Goal: Task Accomplishment & Management: Manage account settings

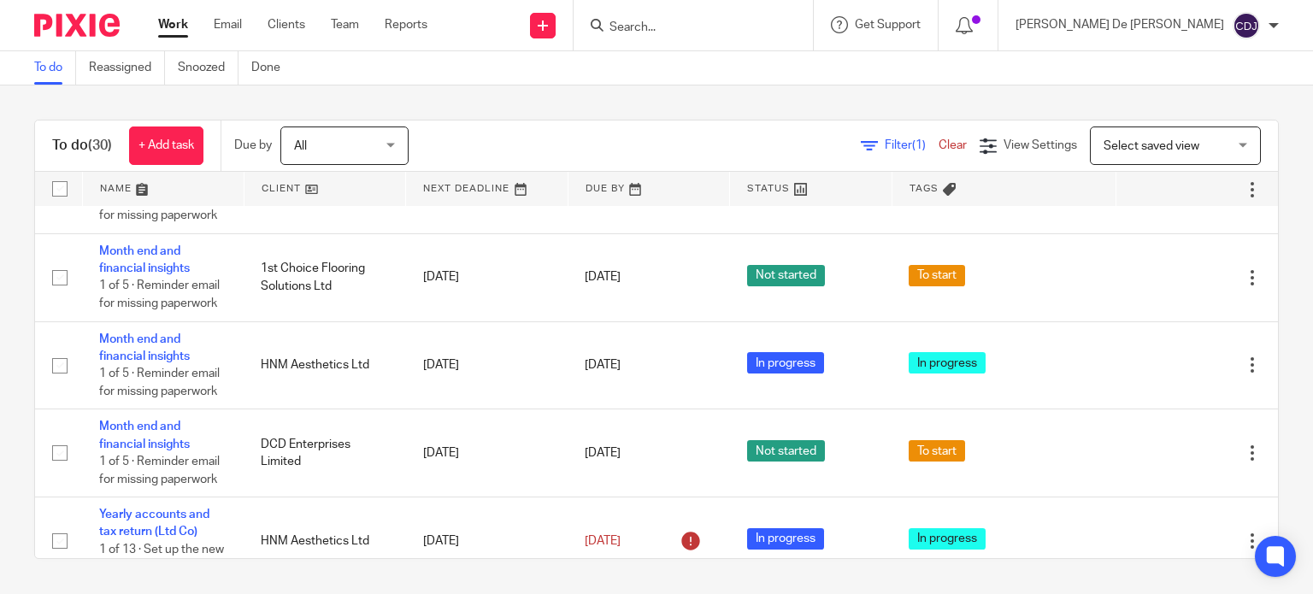
scroll to position [1710, 0]
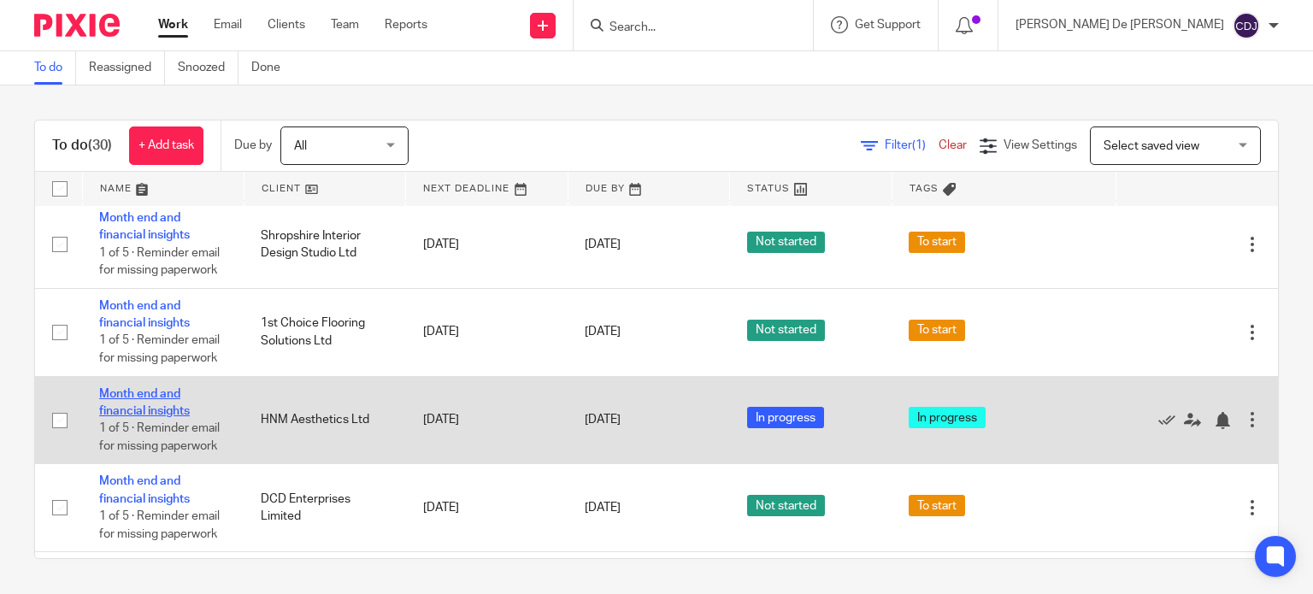
click at [161, 406] on link "Month end and financial insights" at bounding box center [144, 402] width 91 height 29
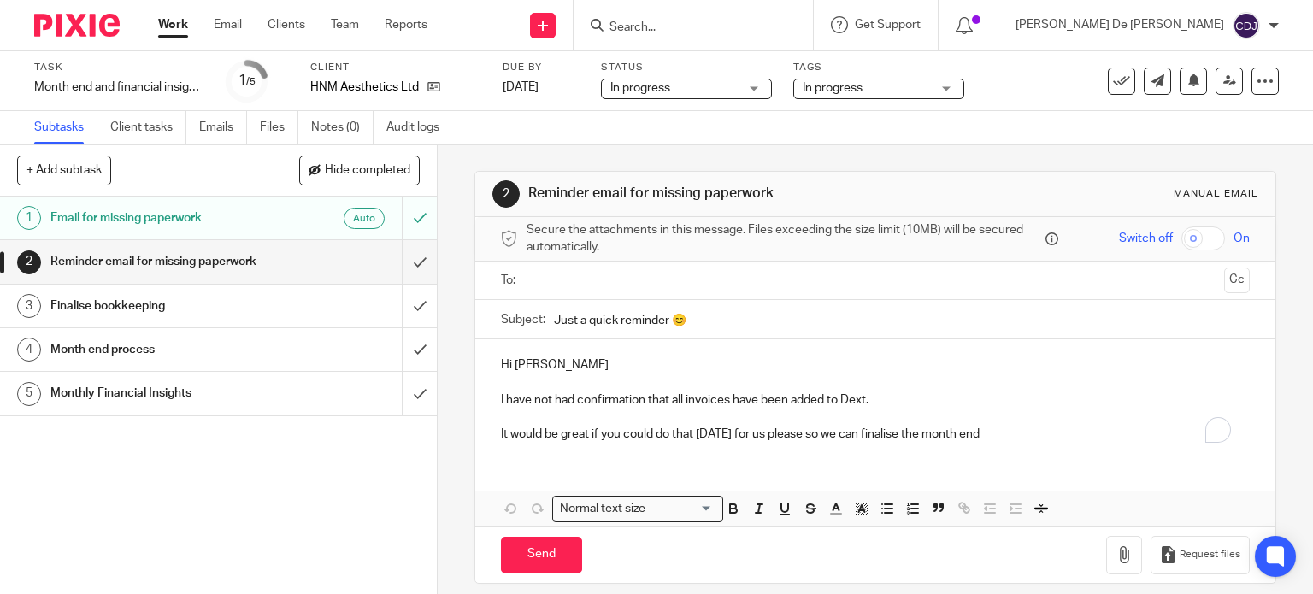
click at [314, 302] on div "Finalise bookkeeping" at bounding box center [217, 306] width 334 height 26
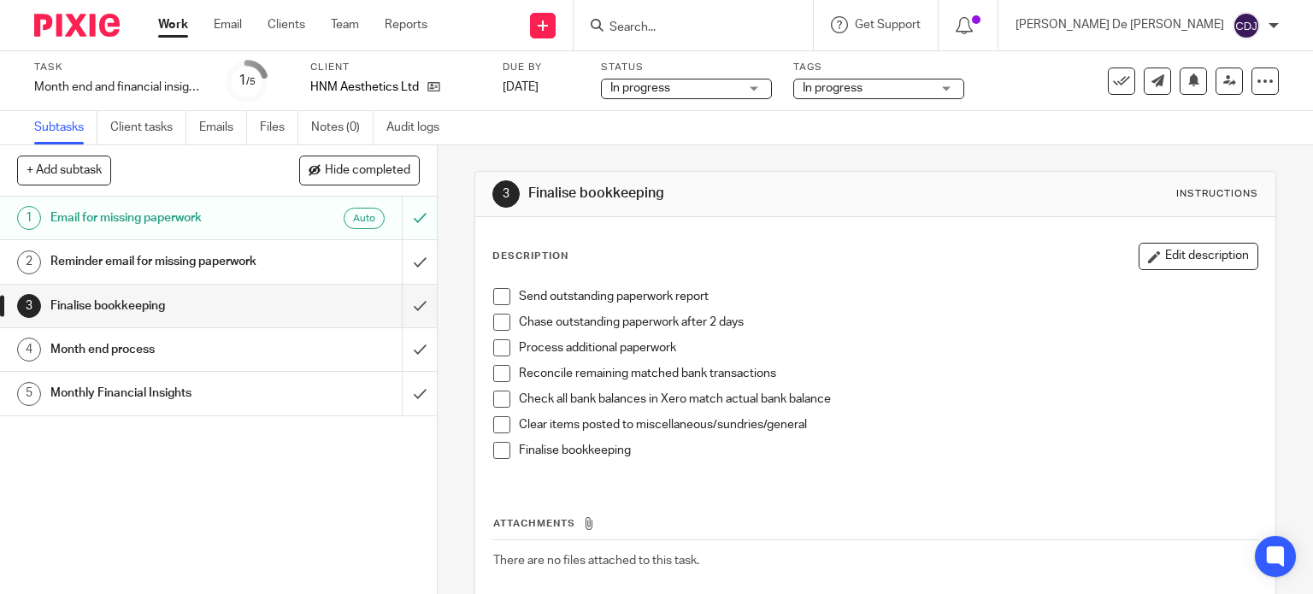
click at [494, 392] on span at bounding box center [501, 399] width 17 height 17
click at [496, 431] on span at bounding box center [501, 424] width 17 height 17
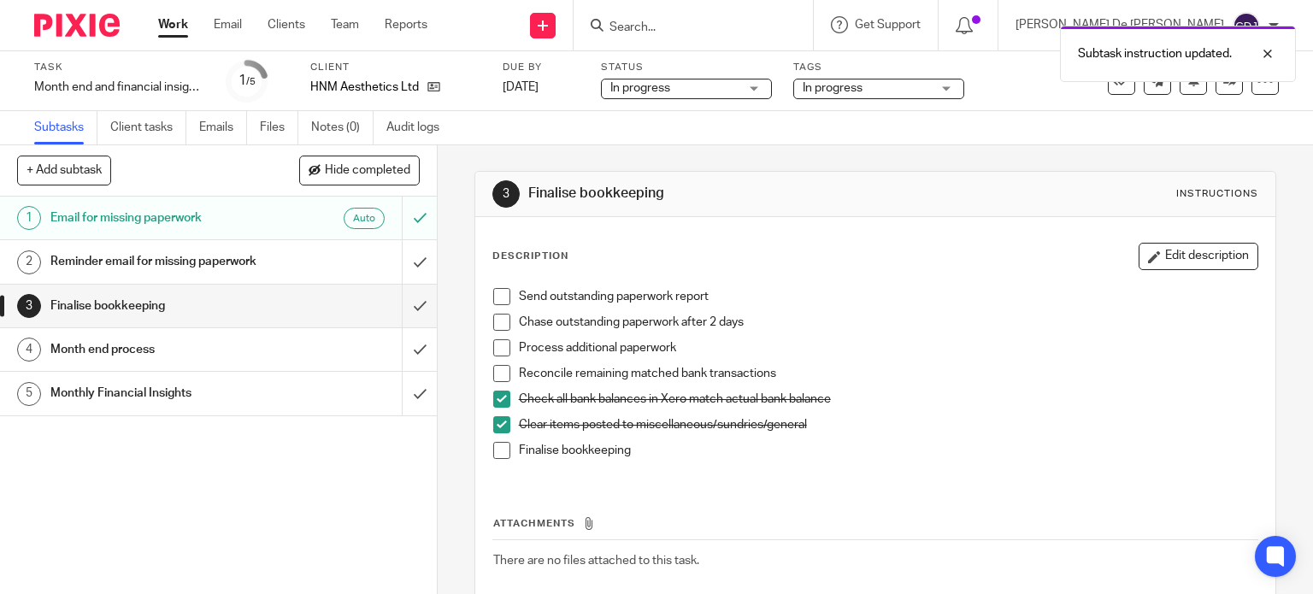
click at [328, 347] on div "Month end process" at bounding box center [217, 350] width 334 height 26
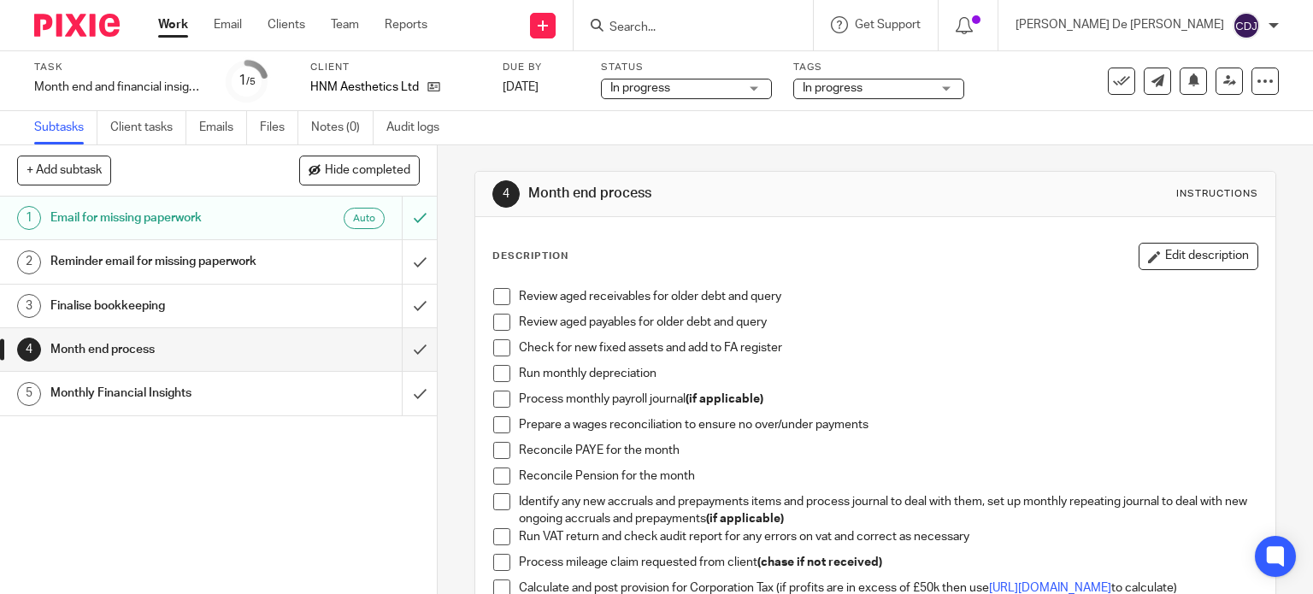
click at [519, 297] on p "Review aged receivables for older debt and query" at bounding box center [888, 296] width 739 height 17
click at [499, 297] on span at bounding box center [501, 296] width 17 height 17
click at [502, 324] on span at bounding box center [501, 322] width 17 height 17
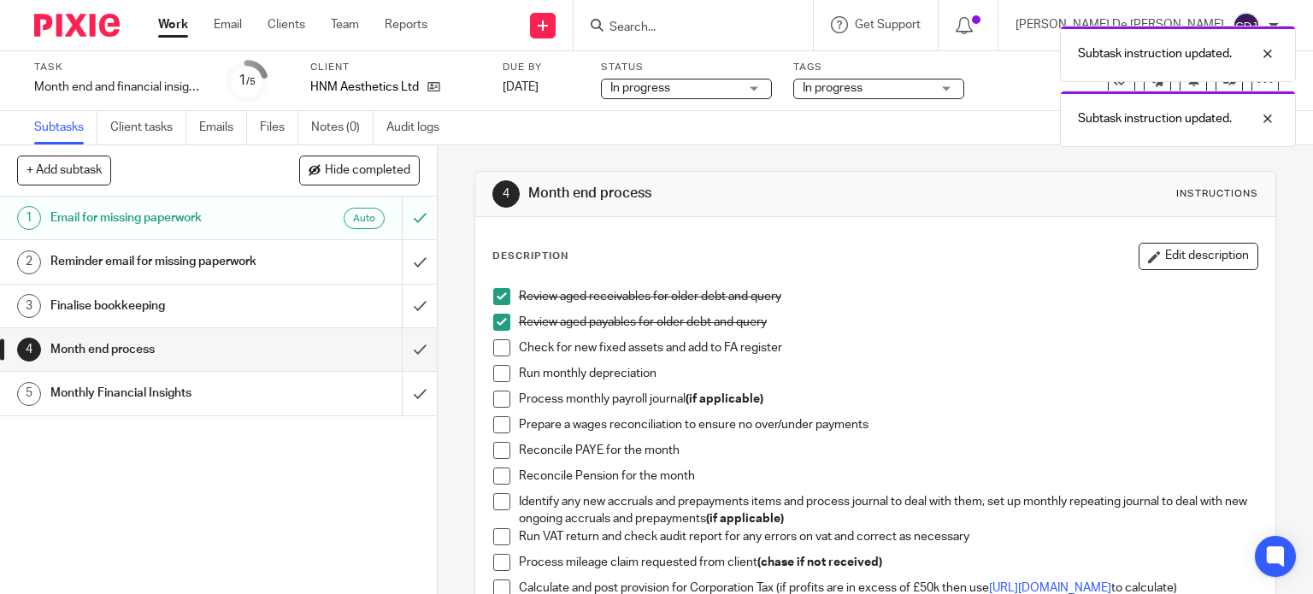
click at [493, 350] on span at bounding box center [501, 347] width 17 height 17
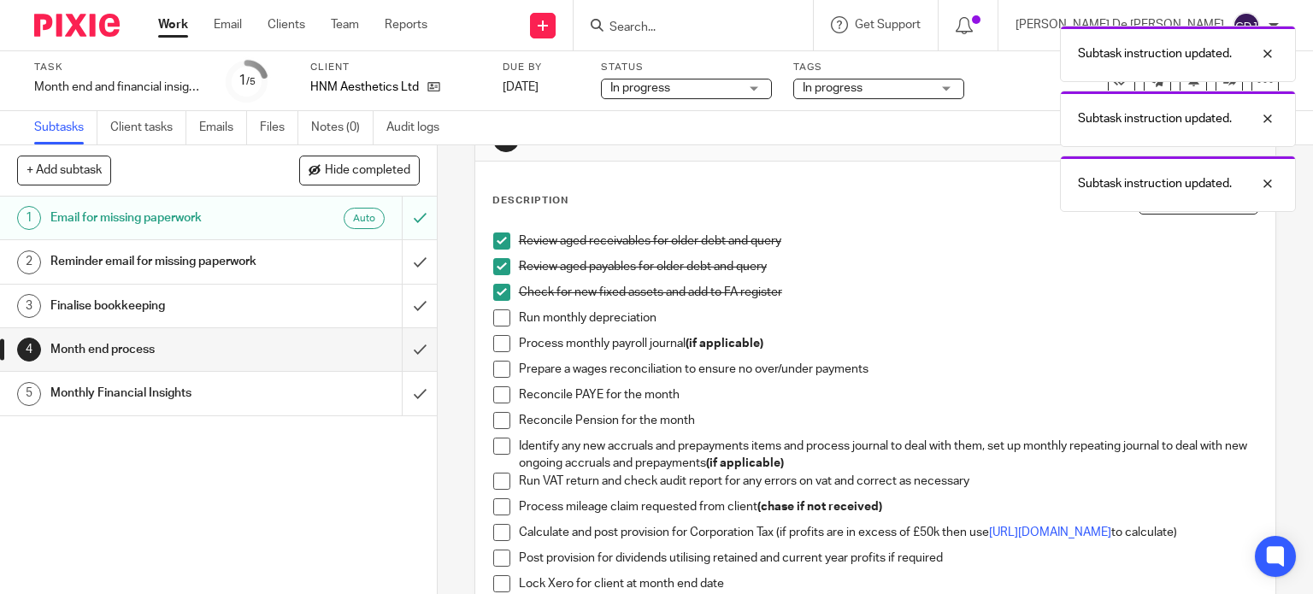
scroll to position [85, 0]
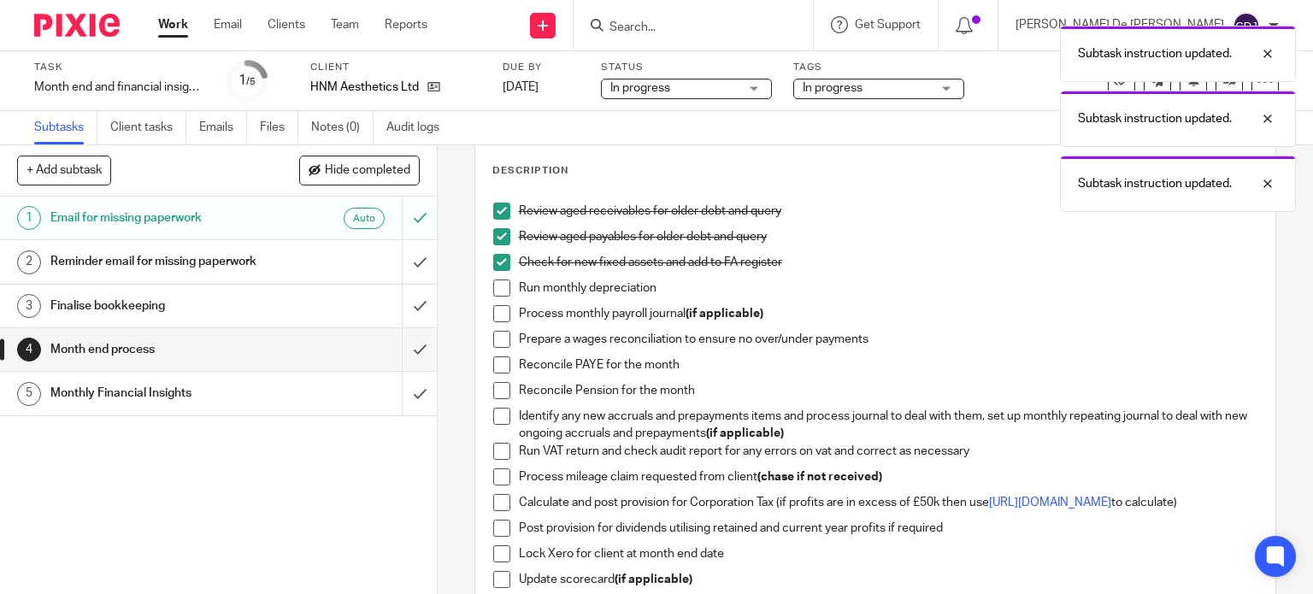
click at [496, 288] on span at bounding box center [501, 288] width 17 height 17
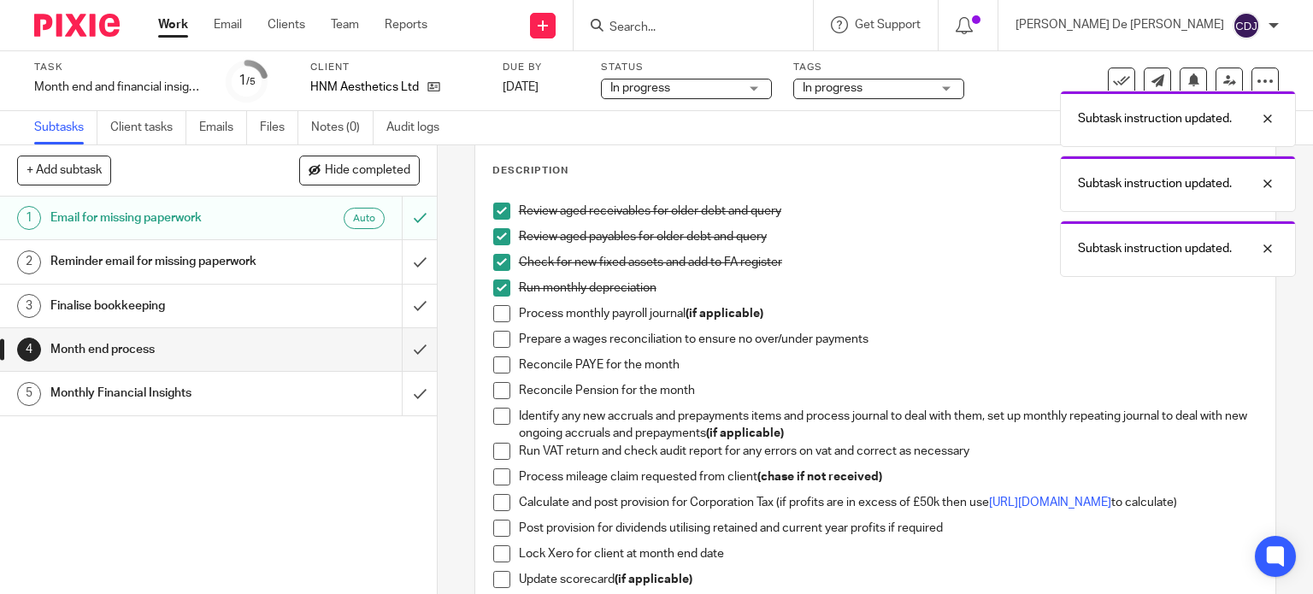
click at [493, 314] on span at bounding box center [501, 313] width 17 height 17
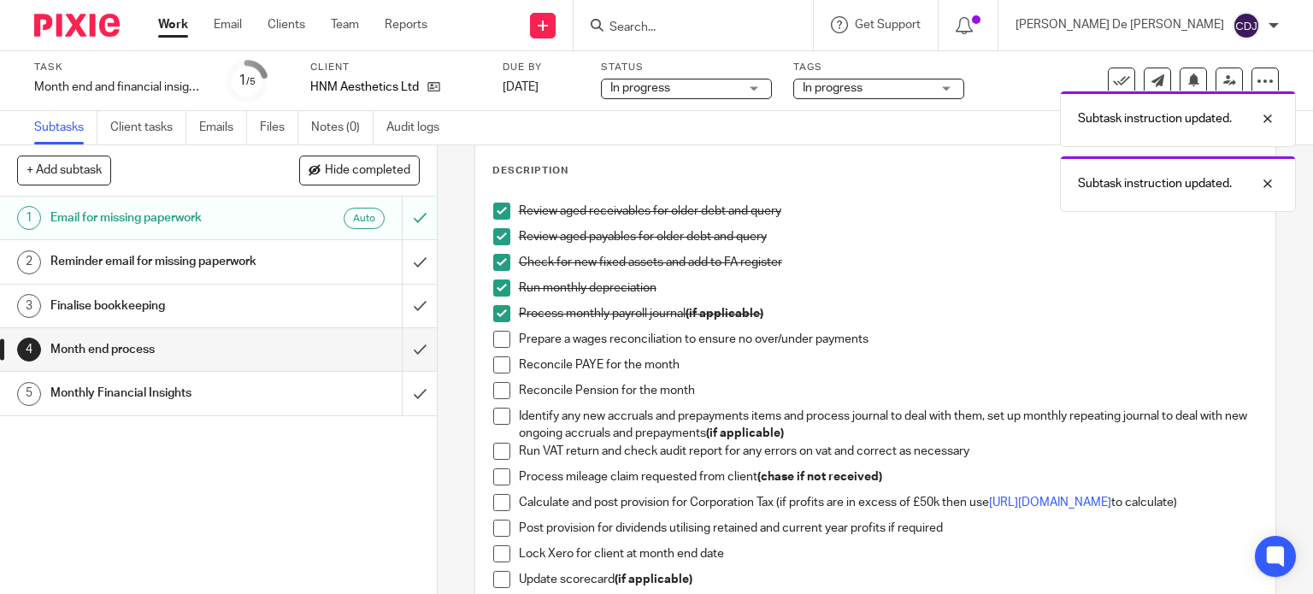
click at [496, 331] on span at bounding box center [501, 339] width 17 height 17
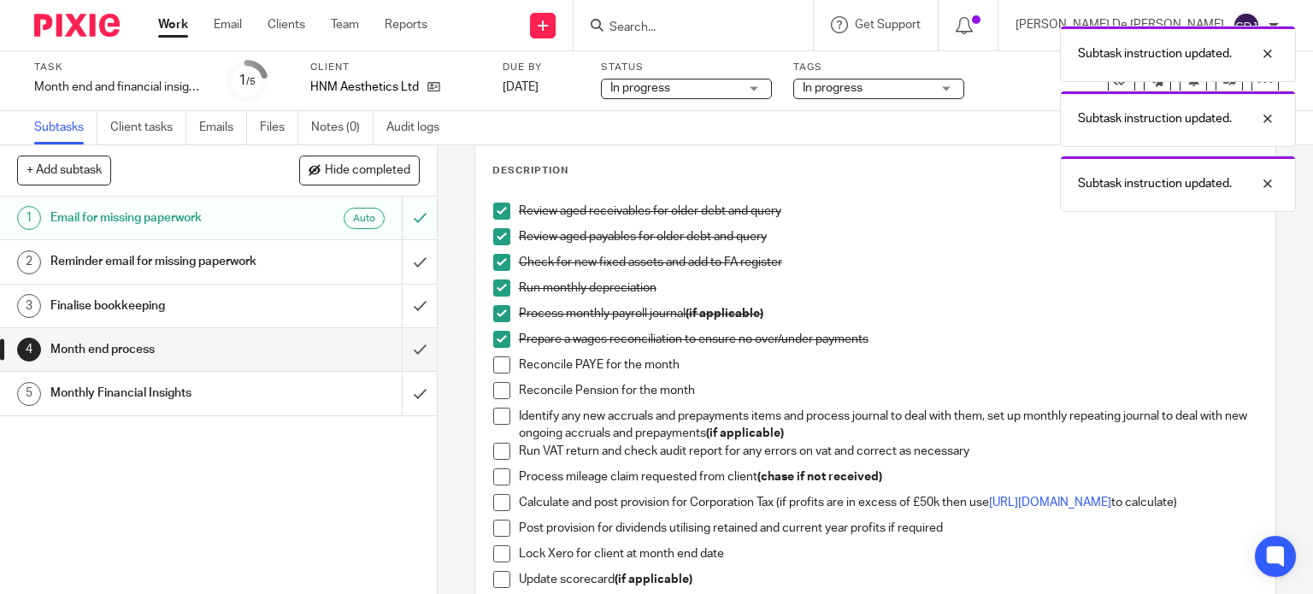
click at [494, 362] on span at bounding box center [501, 364] width 17 height 17
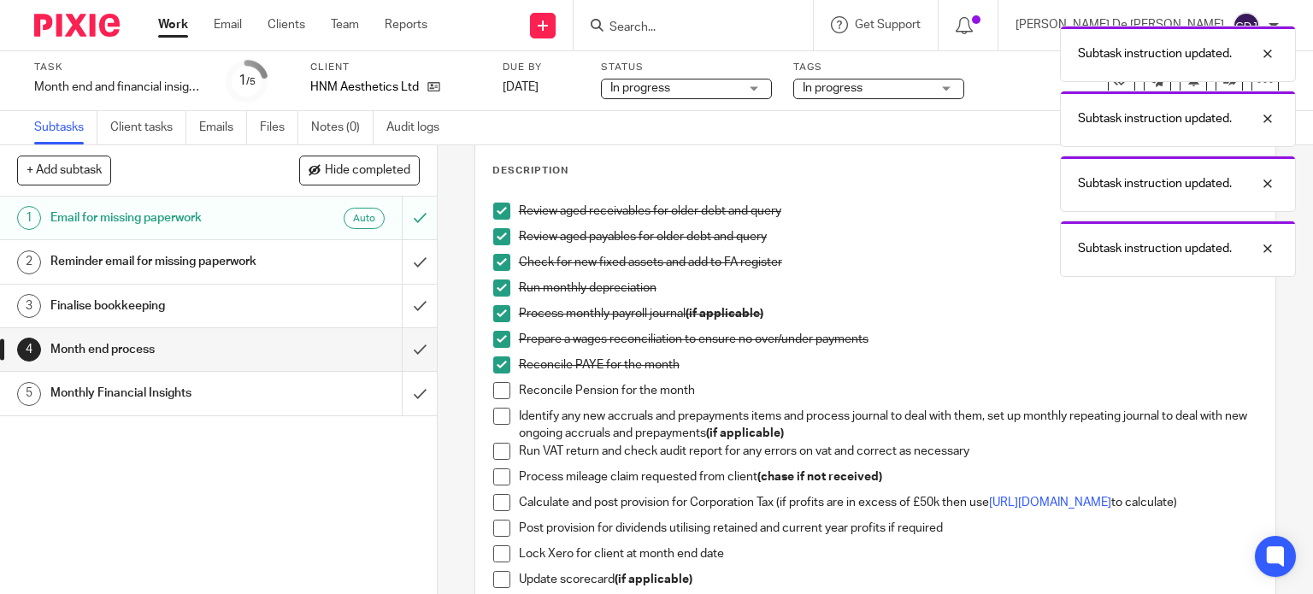
click at [496, 386] on span at bounding box center [501, 390] width 17 height 17
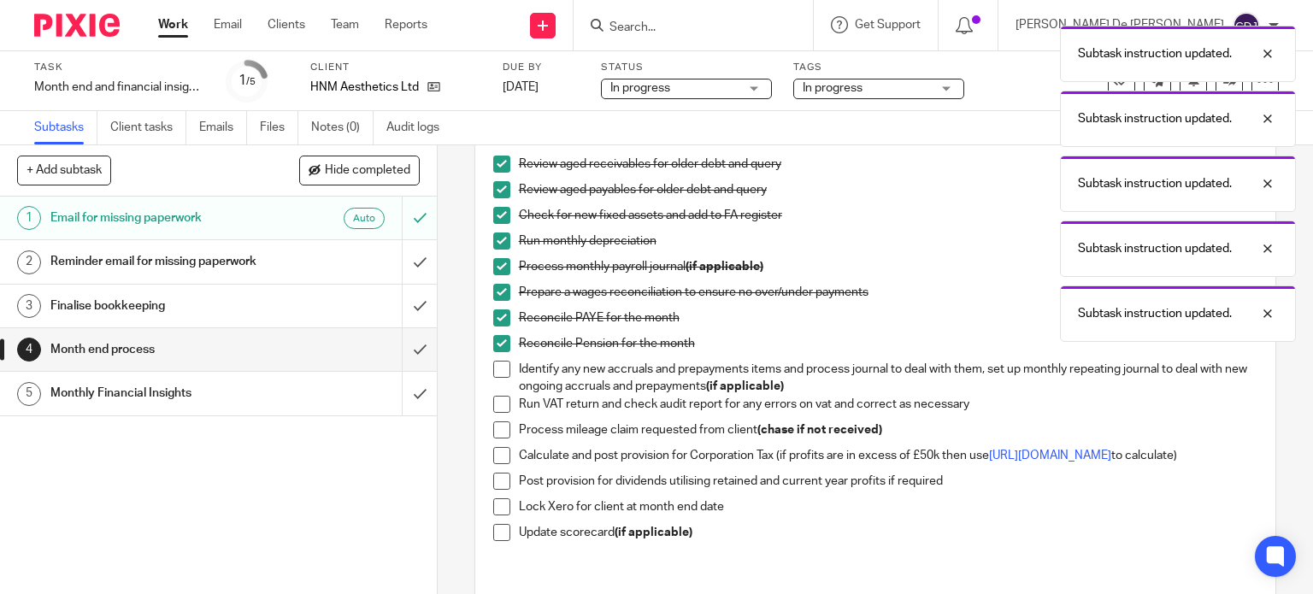
scroll to position [171, 0]
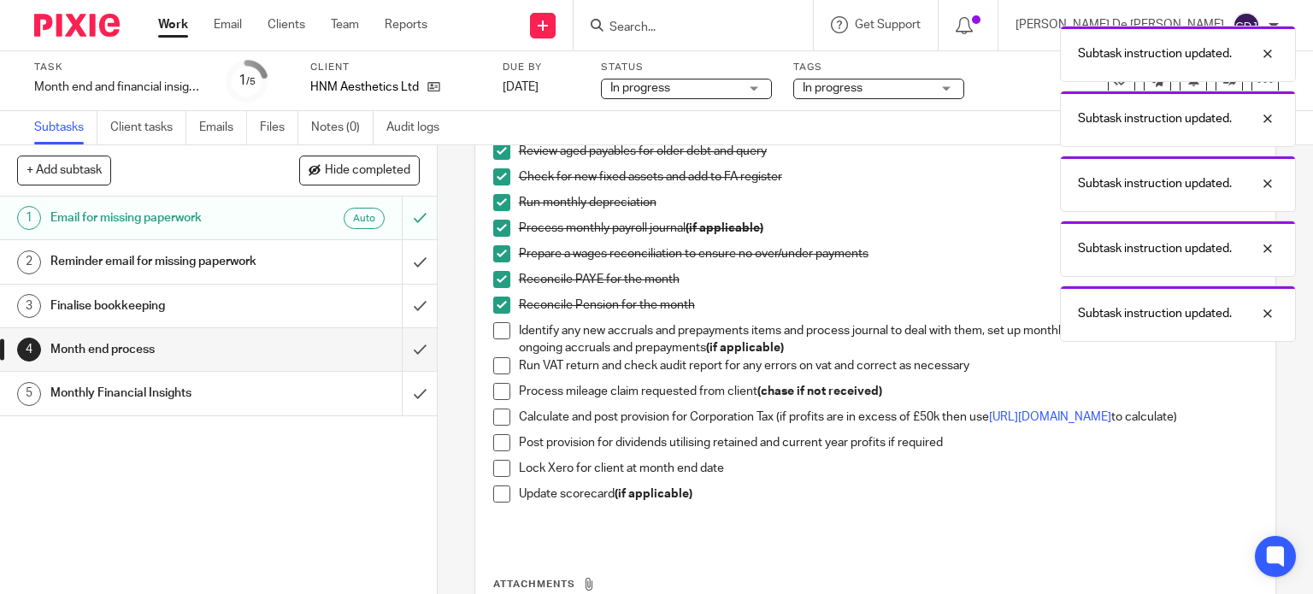
click at [496, 331] on span at bounding box center [501, 330] width 17 height 17
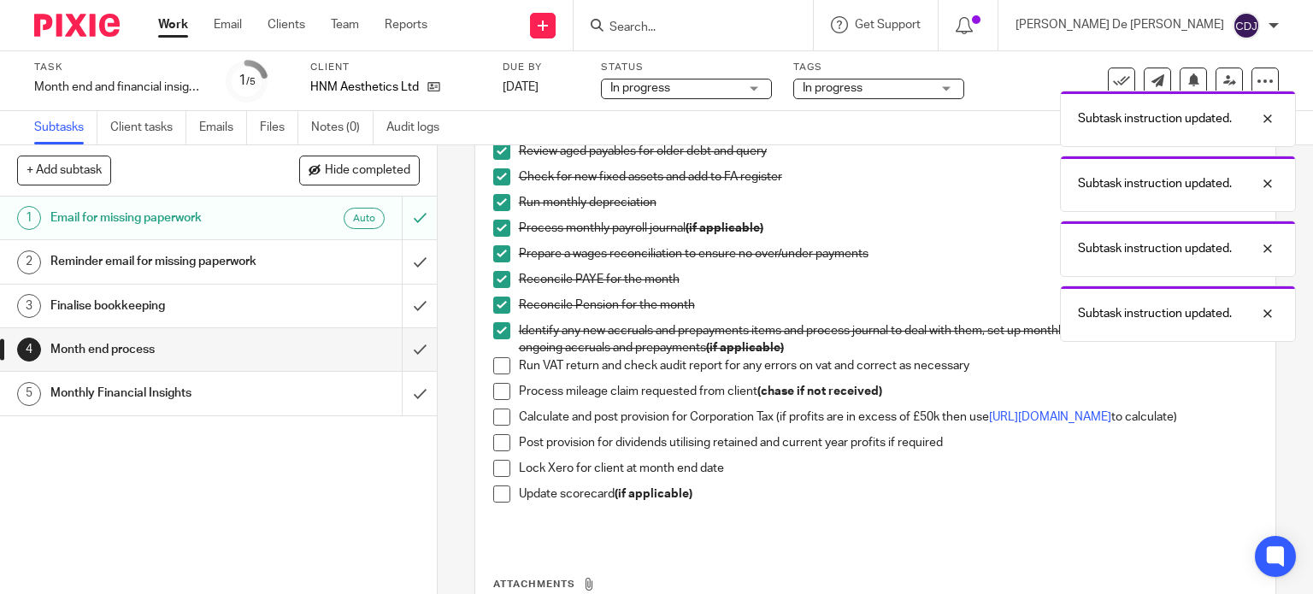
click at [496, 362] on span at bounding box center [501, 365] width 17 height 17
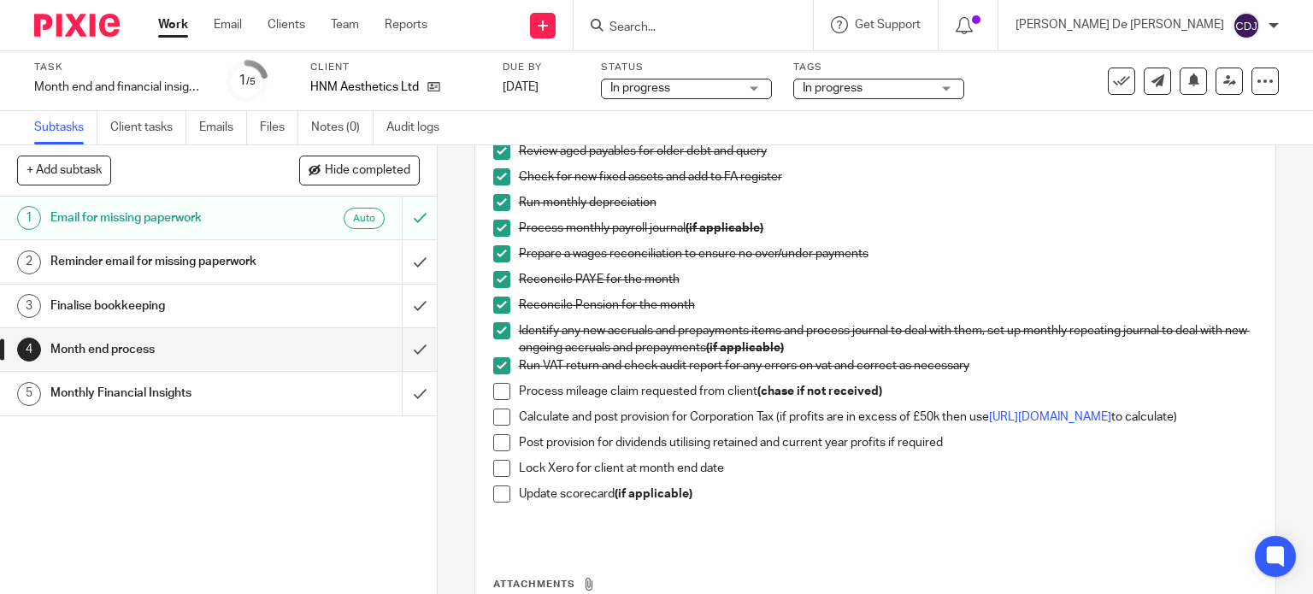
click at [818, 494] on p "Update scorecard (if applicable)" at bounding box center [888, 494] width 739 height 17
click at [1223, 79] on icon at bounding box center [1229, 80] width 13 height 13
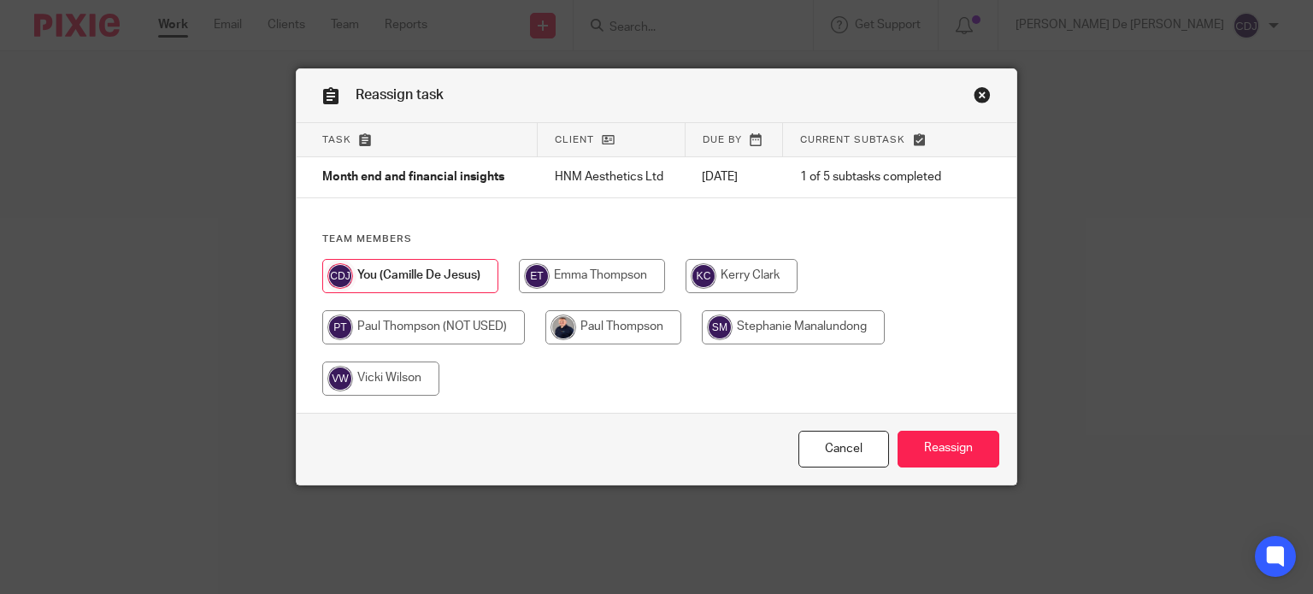
click at [615, 337] on input "radio" at bounding box center [613, 327] width 136 height 34
radio input "true"
click at [932, 461] on input "Reassign" at bounding box center [949, 449] width 102 height 37
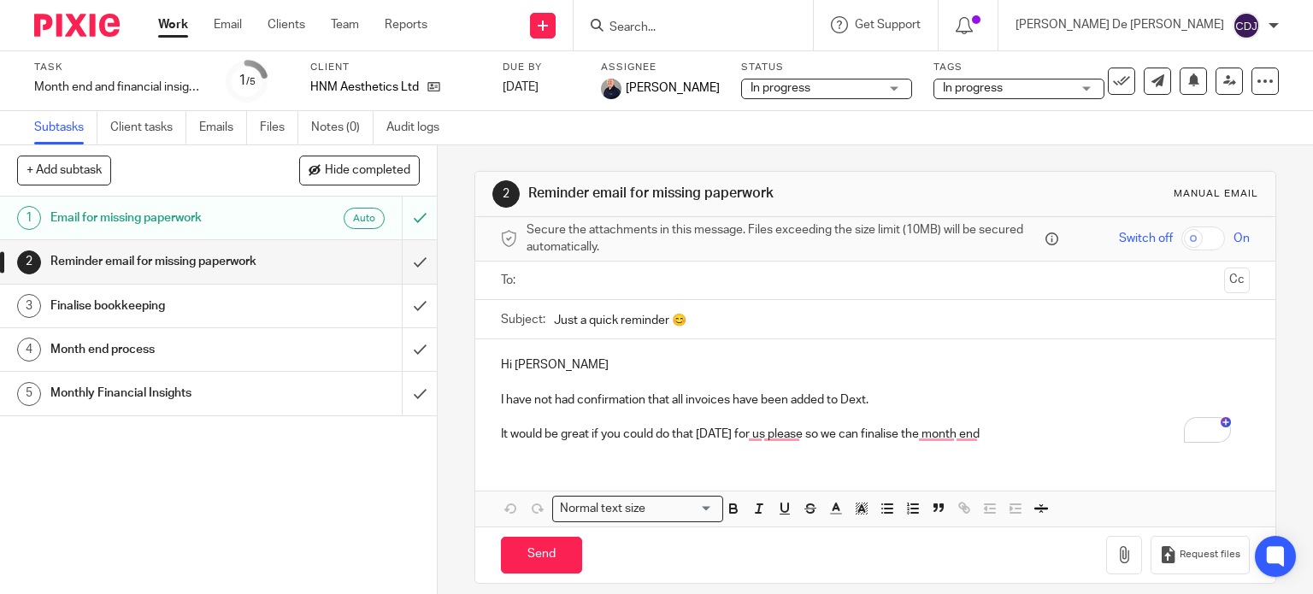
click at [174, 20] on link "Work" at bounding box center [173, 24] width 30 height 17
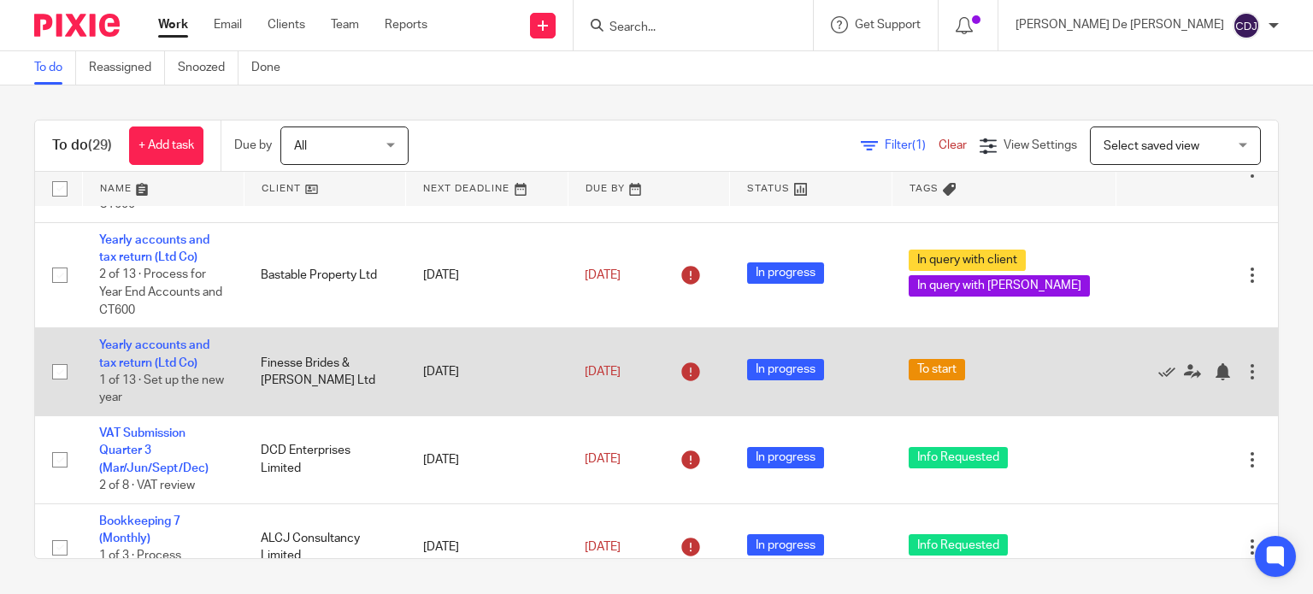
scroll to position [85, 0]
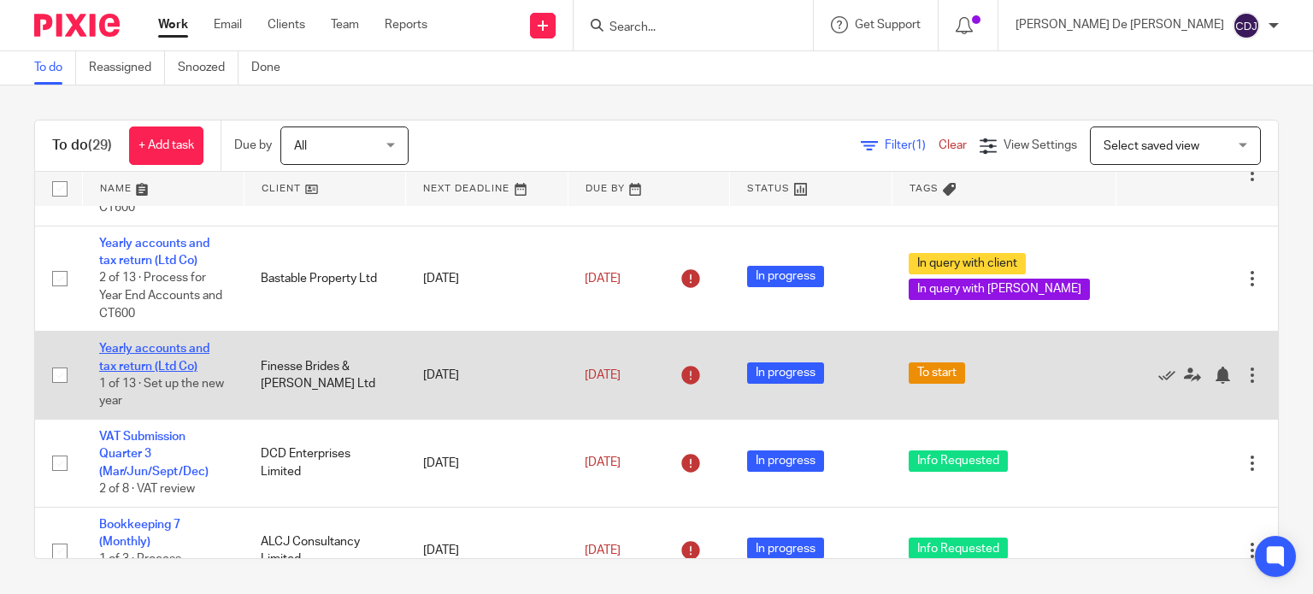
click at [138, 356] on link "Yearly accounts and tax return (Ltd Co)" at bounding box center [154, 357] width 110 height 29
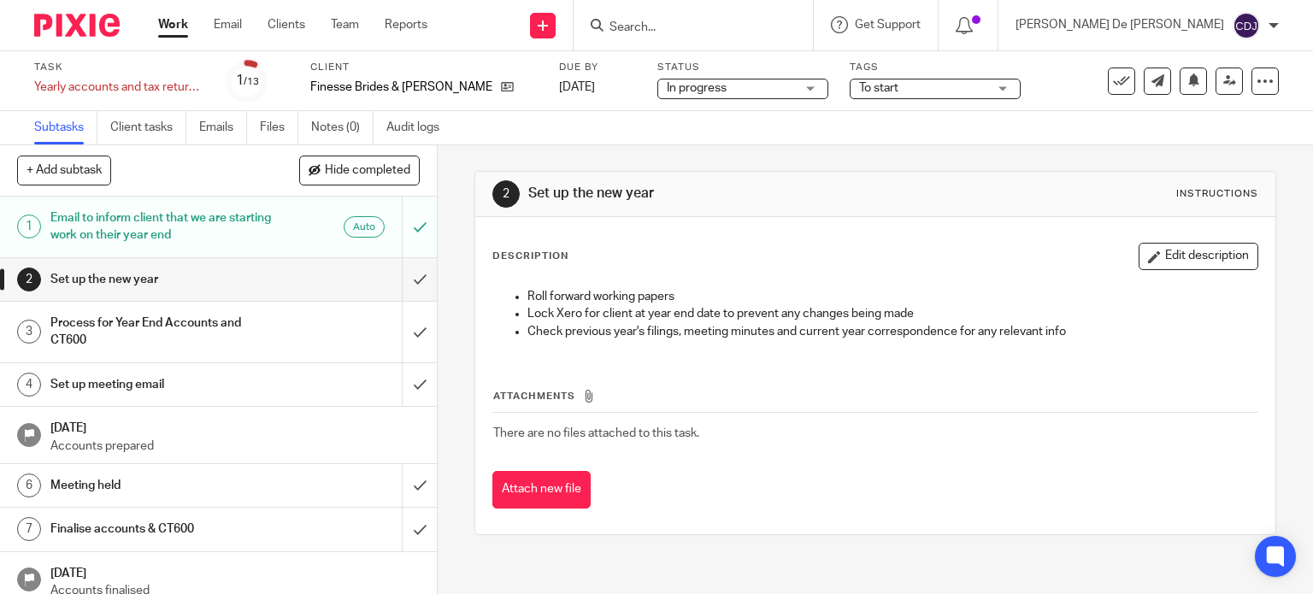
click at [174, 30] on link "Work" at bounding box center [173, 24] width 30 height 17
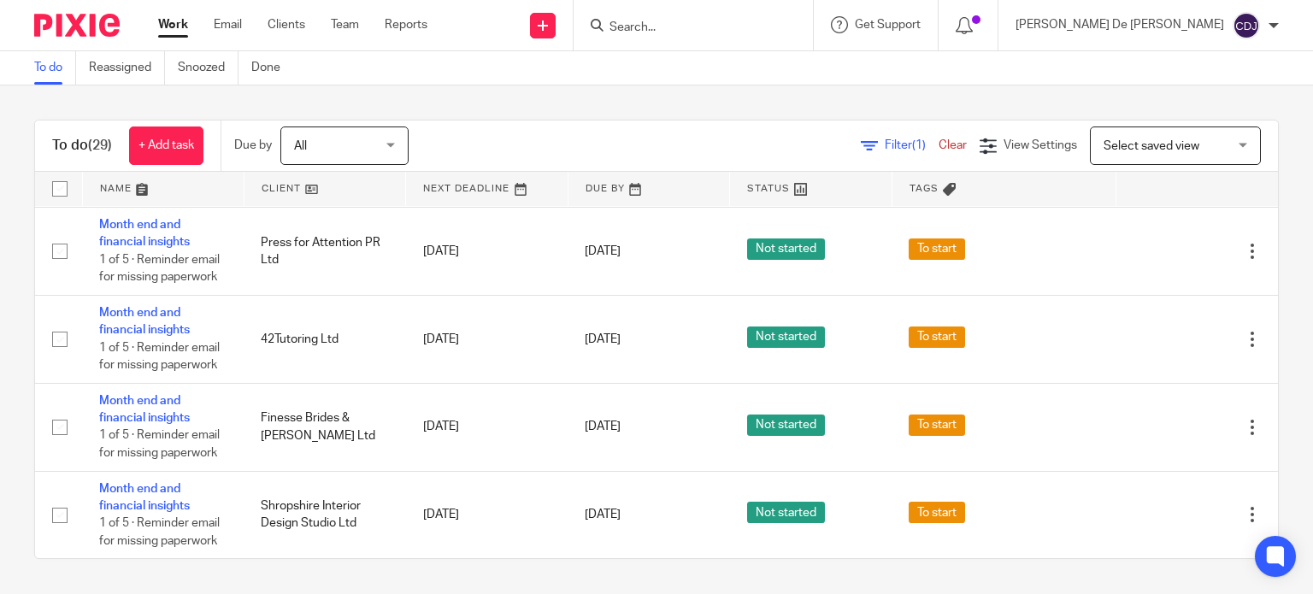
scroll to position [855, 0]
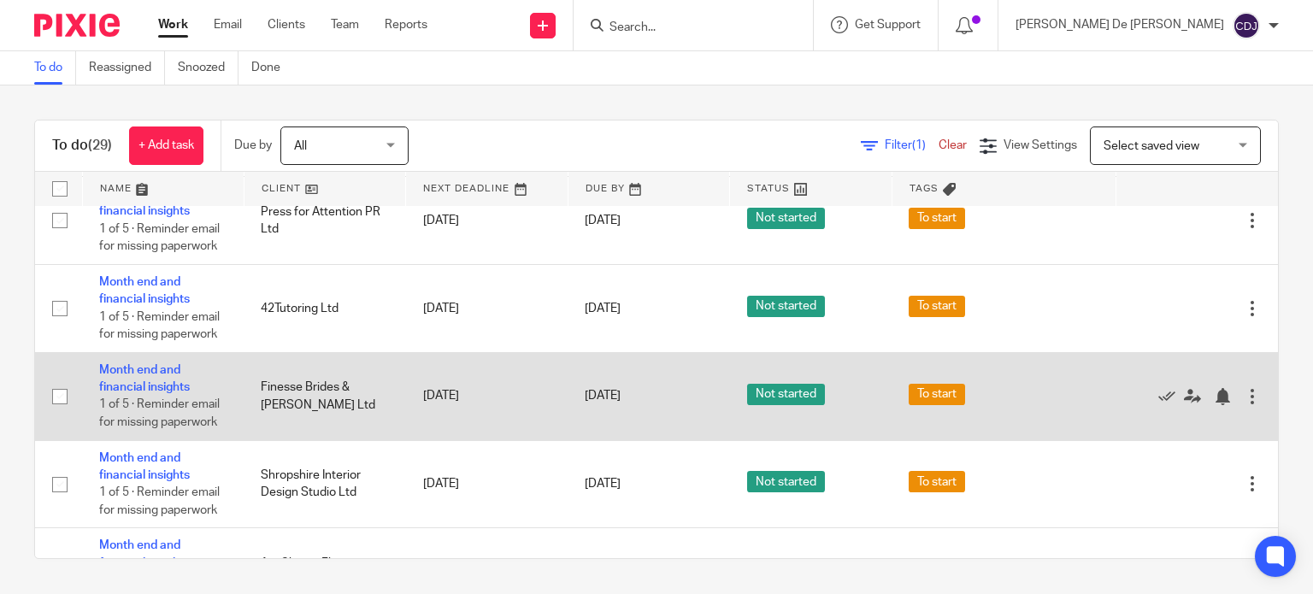
click at [144, 383] on td "Month end and financial insights 1 of 5 · Reminder email for missing paperwork" at bounding box center [163, 396] width 162 height 88
click at [149, 385] on td "Month end and financial insights 1 of 5 · Reminder email for missing paperwork" at bounding box center [163, 396] width 162 height 88
click at [141, 379] on link "Month end and financial insights" at bounding box center [144, 378] width 91 height 29
